Goal: Transaction & Acquisition: Purchase product/service

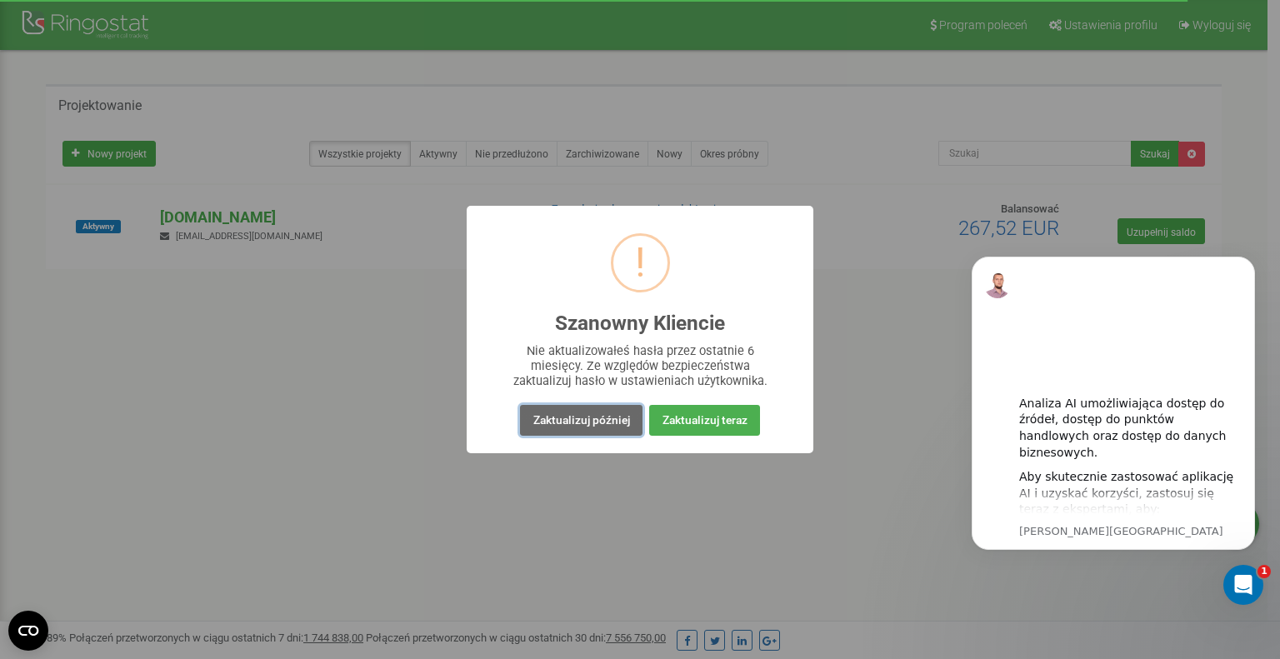
click at [600, 425] on font "Zaktualizuj później" at bounding box center [581, 419] width 97 height 13
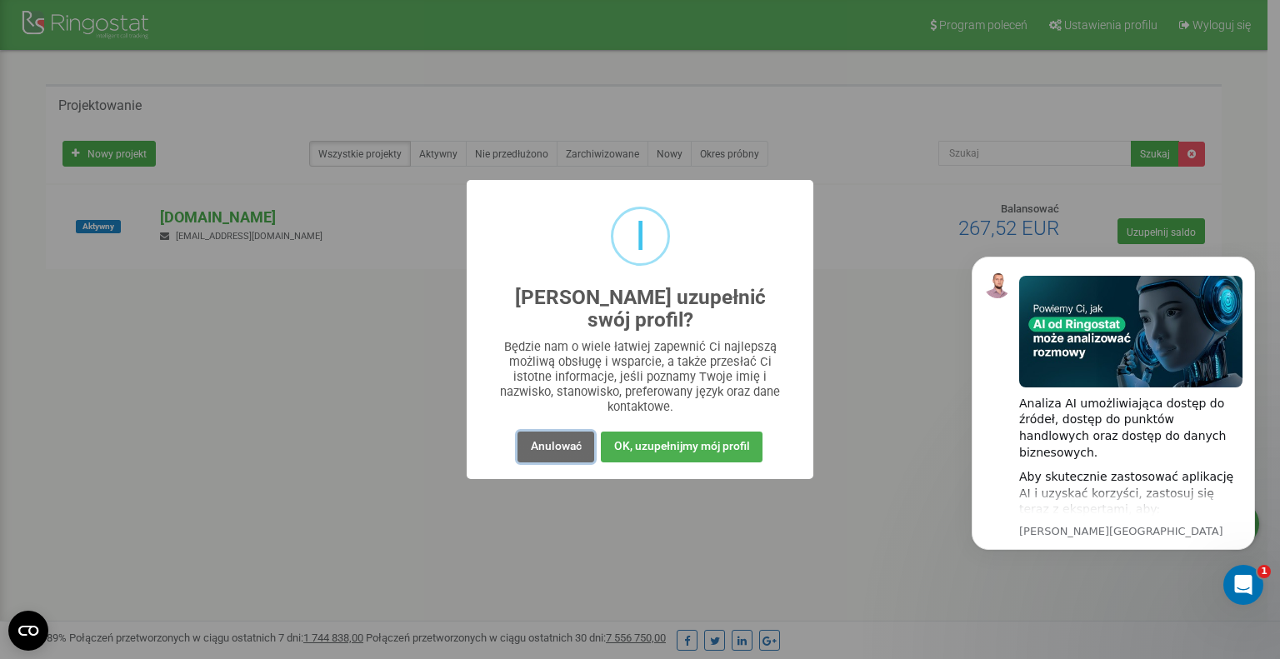
click at [577, 440] on font "Anulować" at bounding box center [556, 445] width 51 height 13
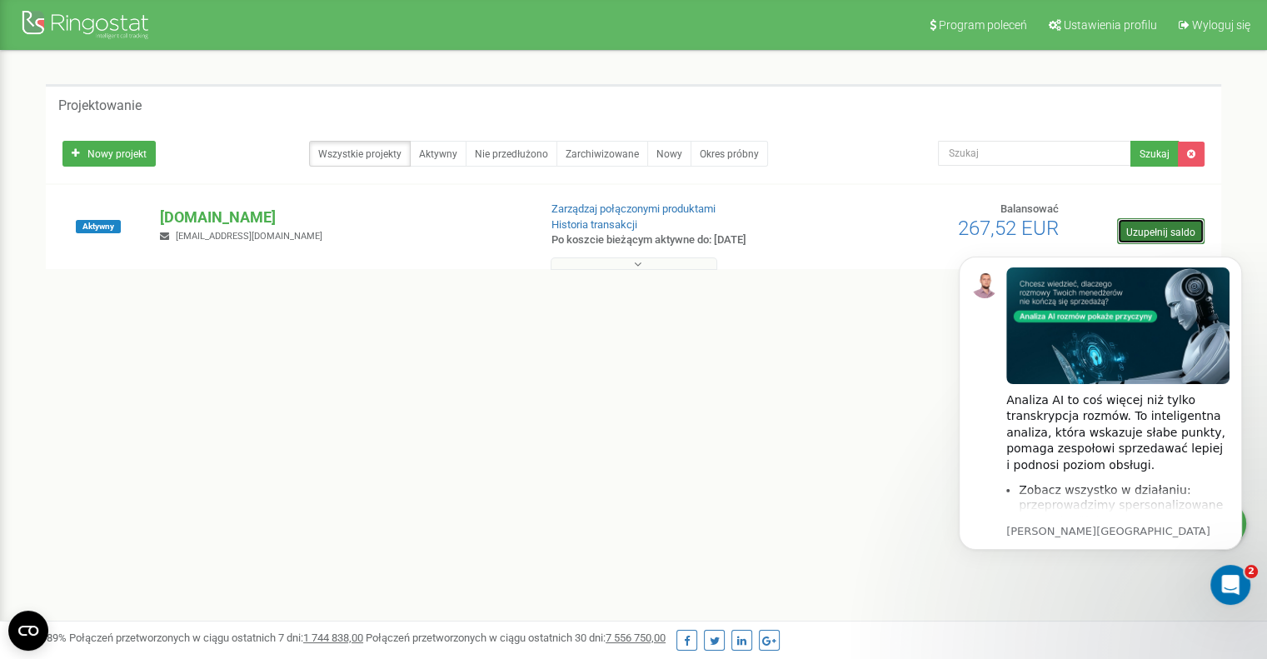
click at [1173, 226] on font "Uzupełnij saldo" at bounding box center [1160, 232] width 69 height 12
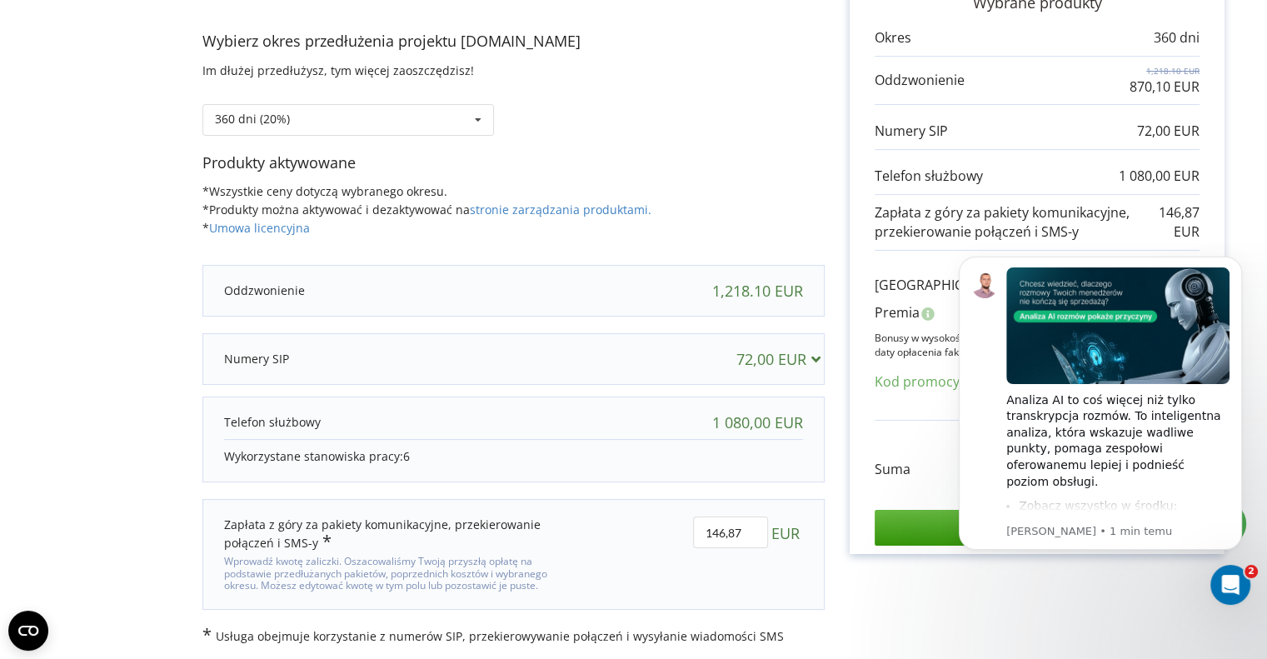
scroll to position [167, 0]
click at [1241, 262] on icon "Odrzuć powiadomienie" at bounding box center [1237, 261] width 9 height 9
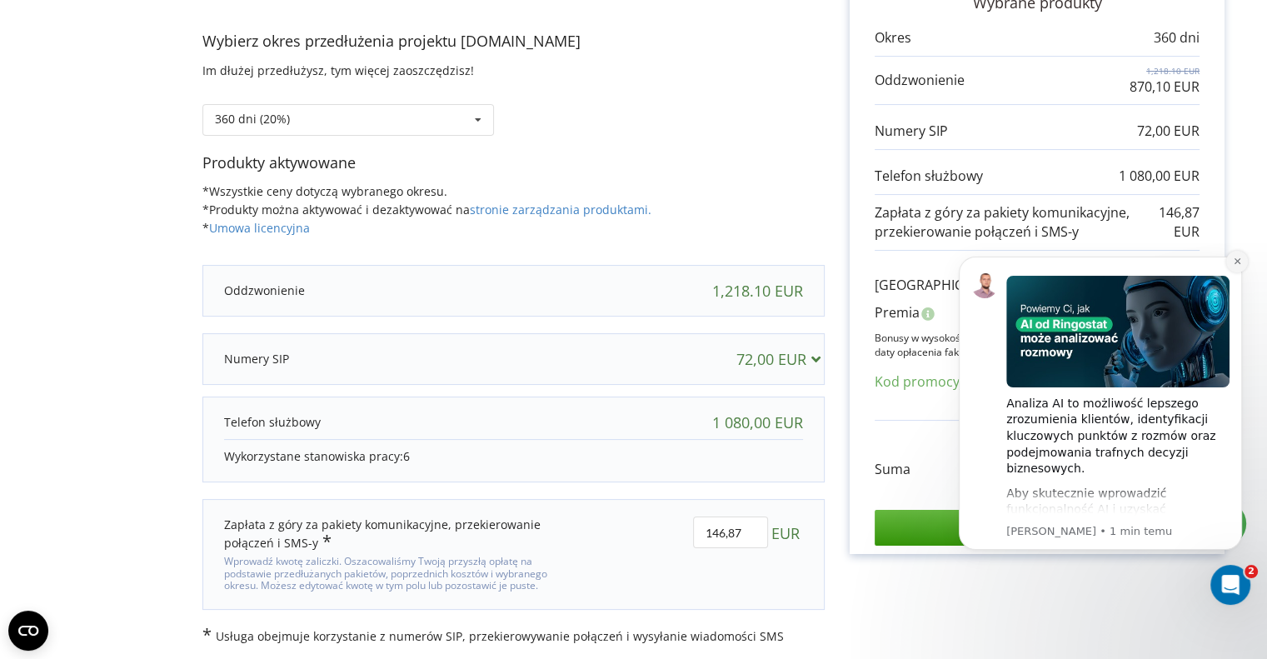
click at [1233, 258] on icon "Dismiss notification" at bounding box center [1237, 261] width 9 height 9
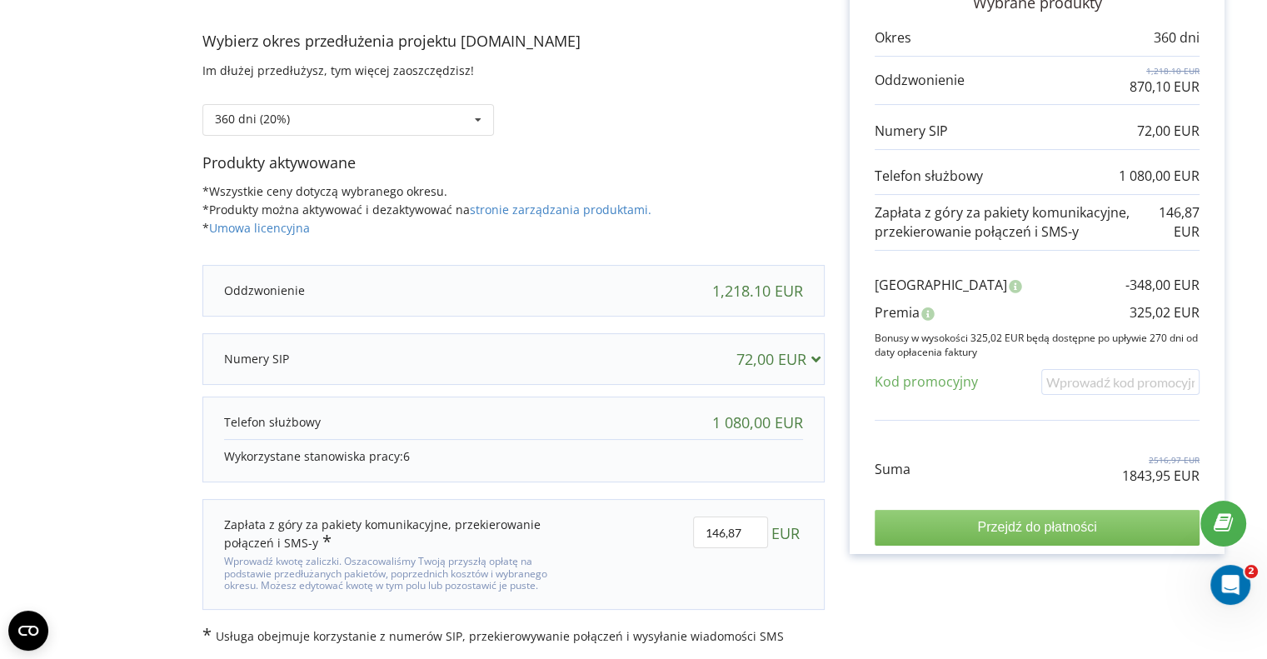
click at [1096, 526] on input "Przejdź do płatności" at bounding box center [1037, 527] width 325 height 35
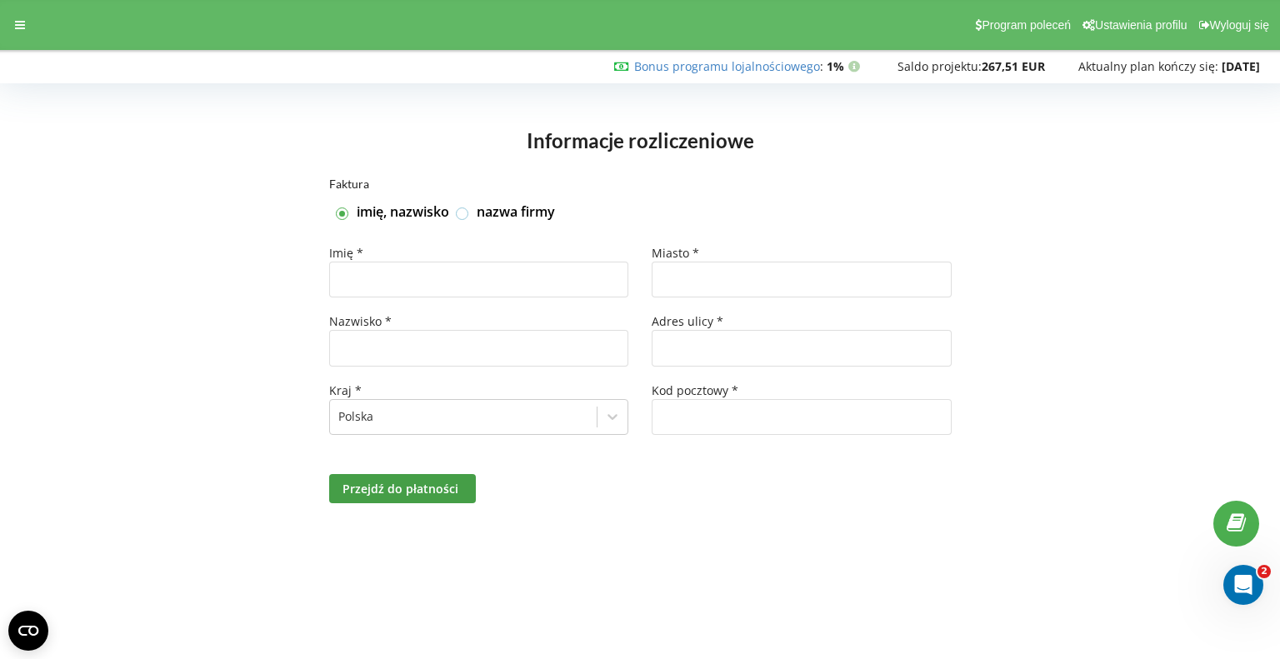
click at [462, 207] on label at bounding box center [463, 207] width 14 height 0
click at [462, 213] on input "nazwa firmy" at bounding box center [463, 214] width 14 height 14
checkbox input "true"
checkbox input "false"
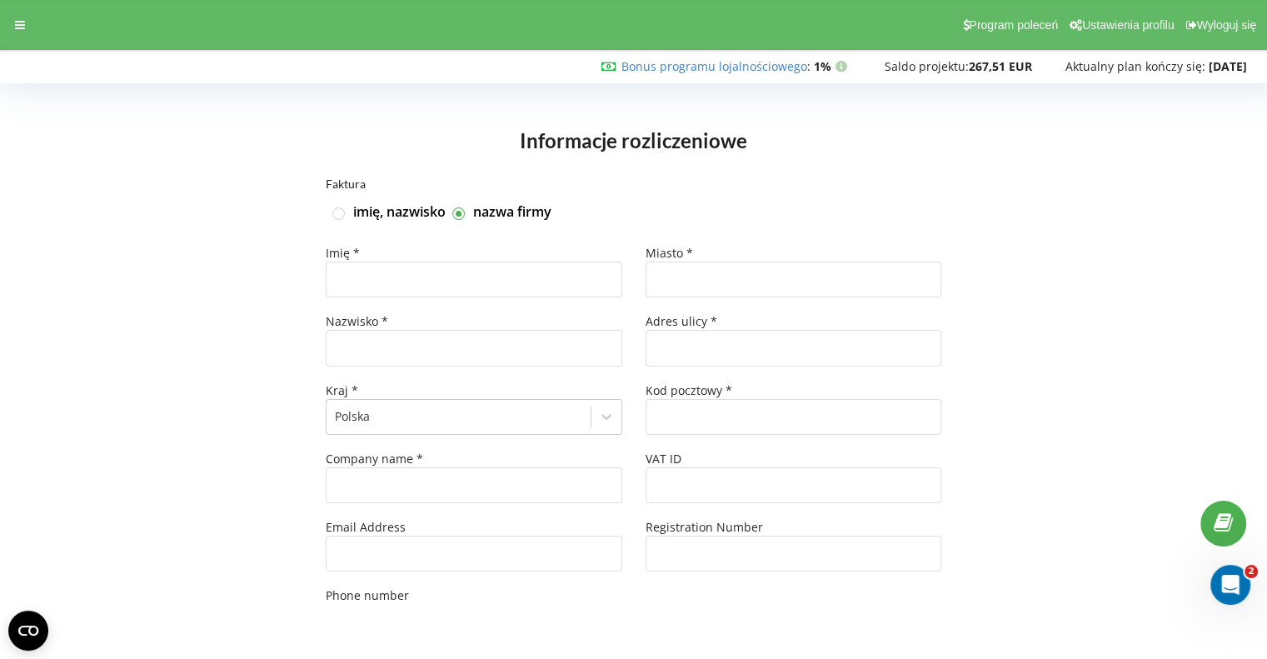
type input "+48"
click at [493, 288] on input "text" at bounding box center [474, 280] width 297 height 36
